Goal: Check status: Check status

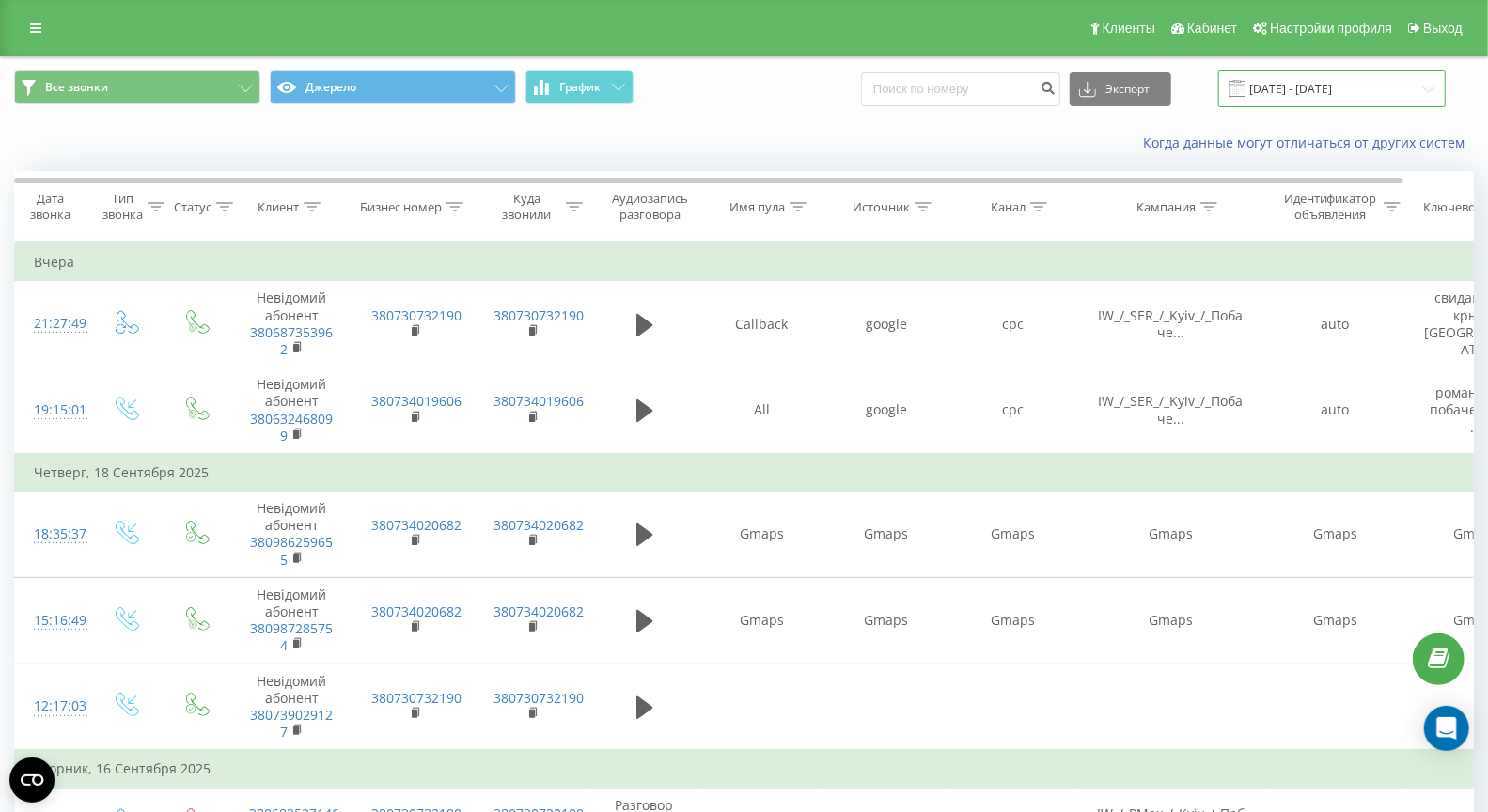
click at [1300, 89] on input "[DATE] - [DATE]" at bounding box center [1333, 89] width 228 height 37
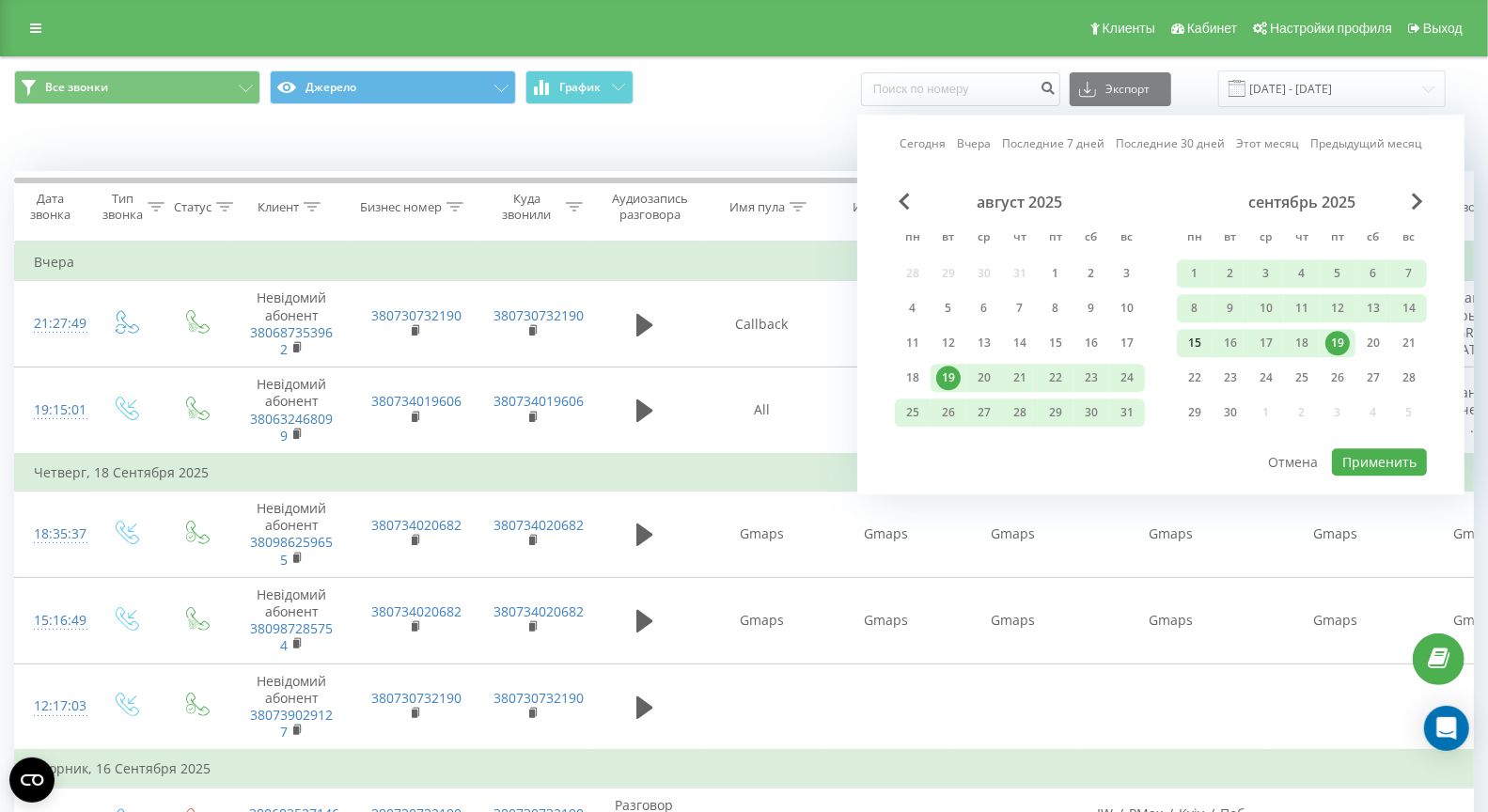
click at [1198, 339] on div "15" at bounding box center [1194, 343] width 24 height 24
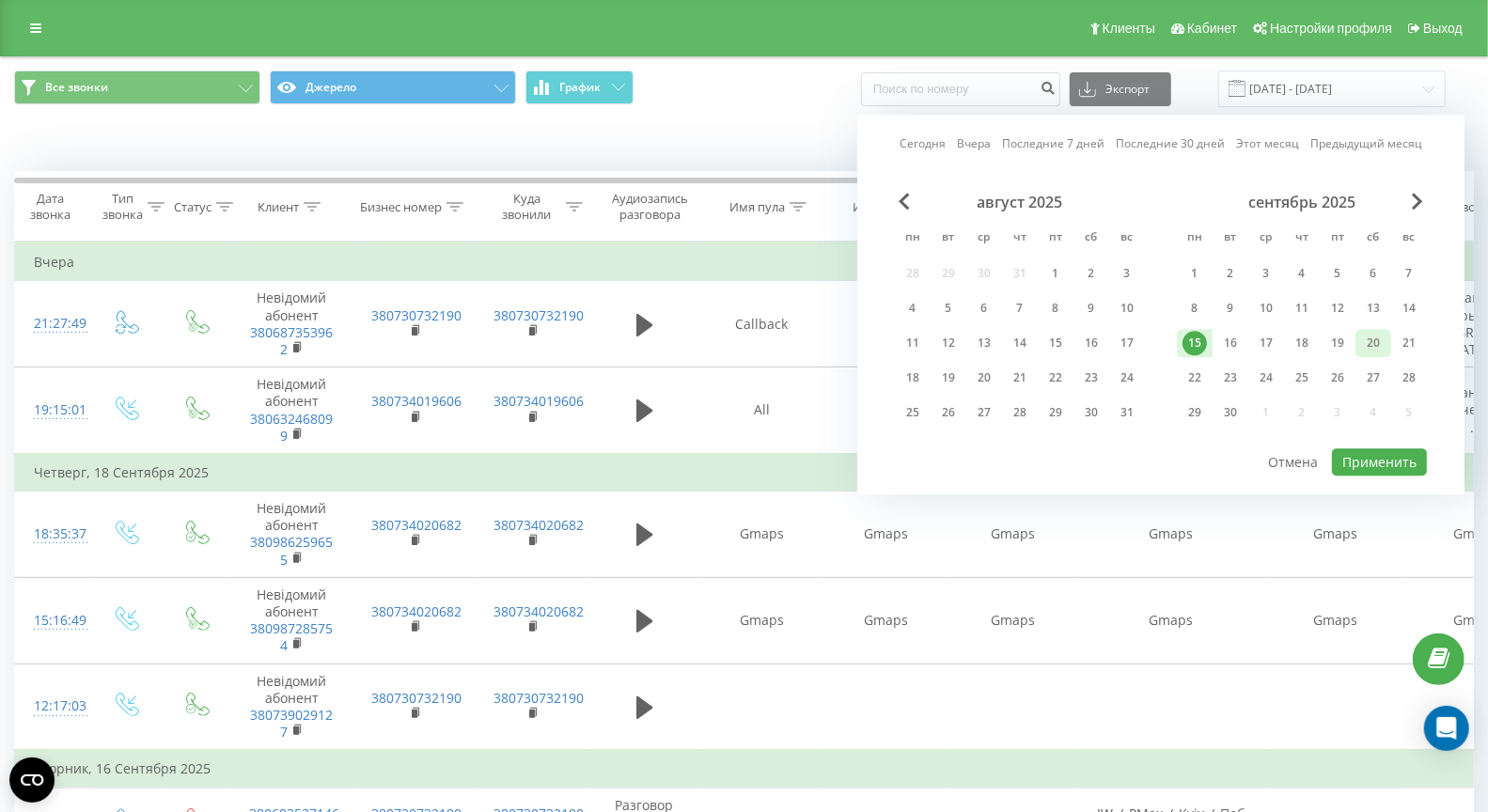
click at [1375, 336] on div "20" at bounding box center [1373, 343] width 24 height 24
click at [1383, 465] on button "Применить" at bounding box center [1379, 462] width 95 height 27
type input "[DATE] - [DATE]"
